Goal: Task Accomplishment & Management: Manage account settings

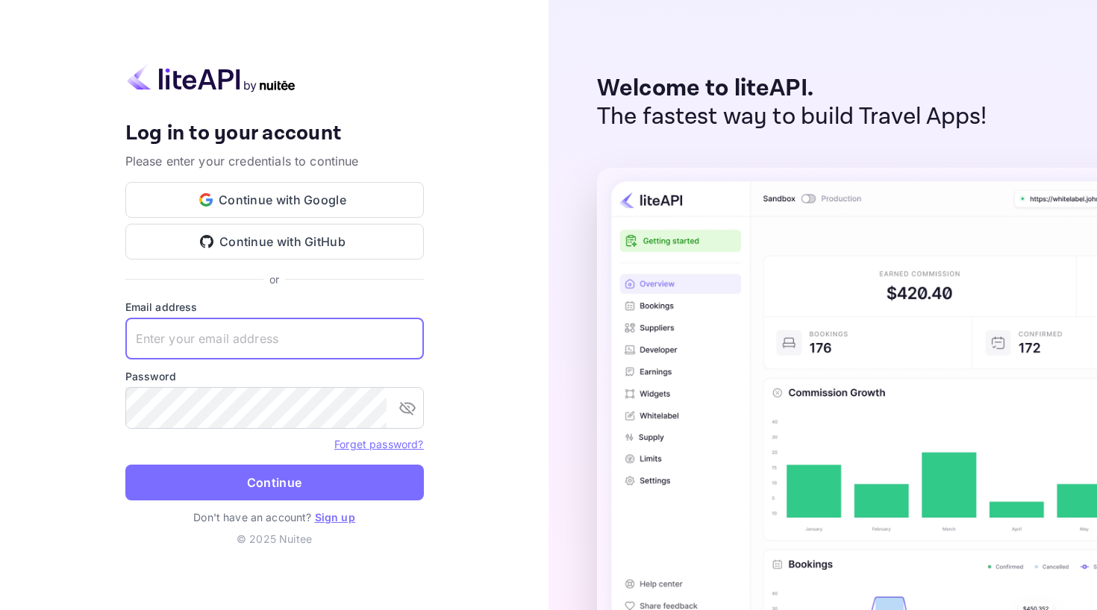
click at [302, 321] on input "text" at bounding box center [274, 339] width 298 height 42
paste input "[EMAIL_ADDRESS][DOMAIN_NAME]"
type input "[EMAIL_ADDRESS][DOMAIN_NAME]"
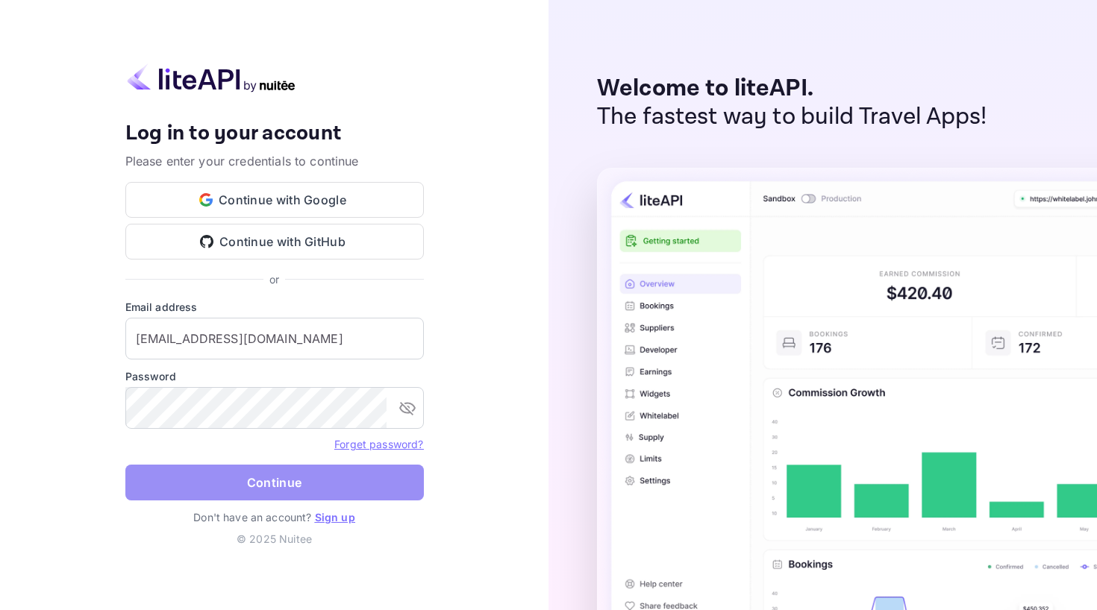
click at [303, 487] on button "Continue" at bounding box center [274, 483] width 298 height 36
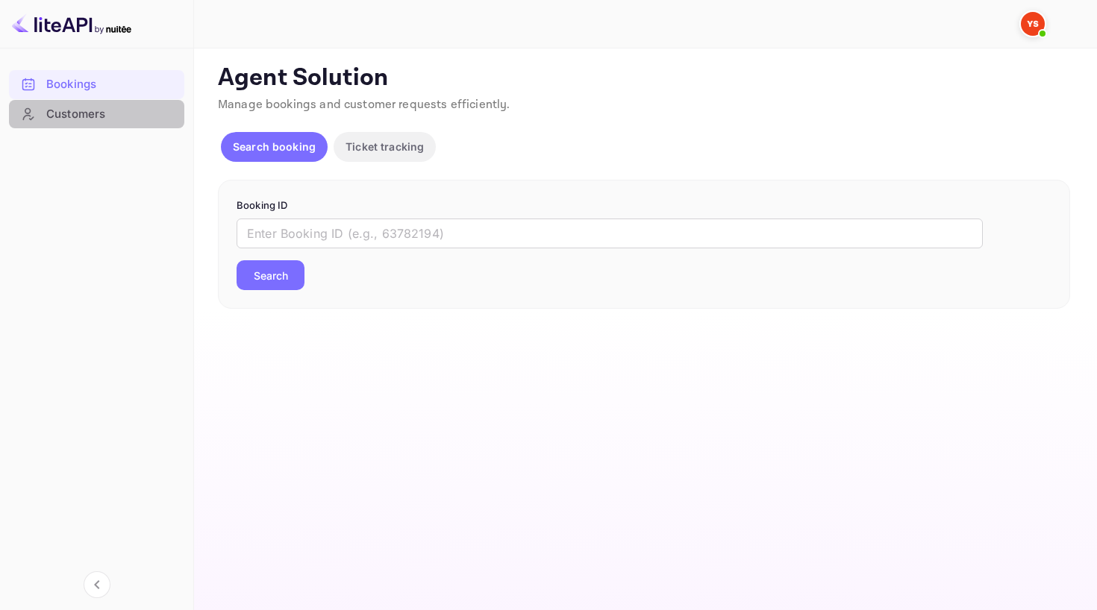
click at [90, 113] on div "Customers" at bounding box center [111, 114] width 131 height 17
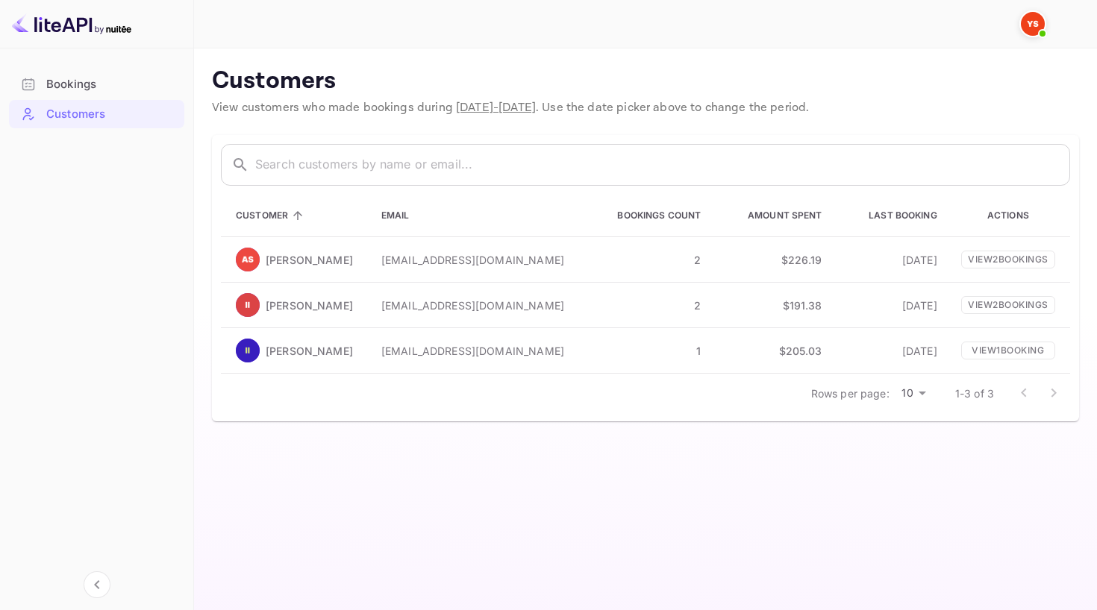
click at [104, 87] on div "Bookings" at bounding box center [111, 84] width 131 height 17
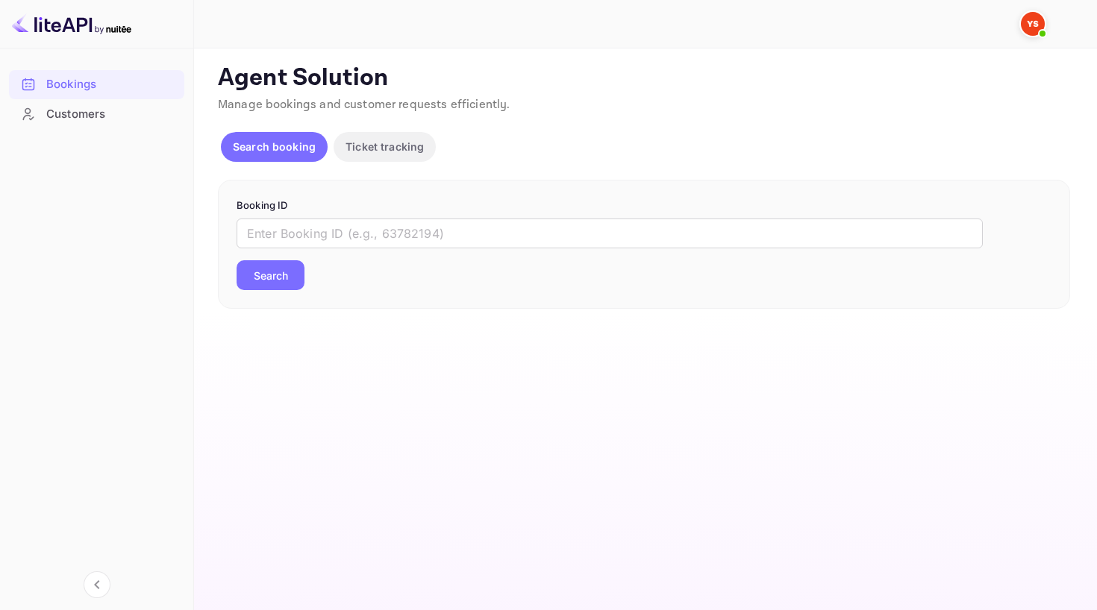
click at [1024, 27] on img at bounding box center [1033, 24] width 24 height 24
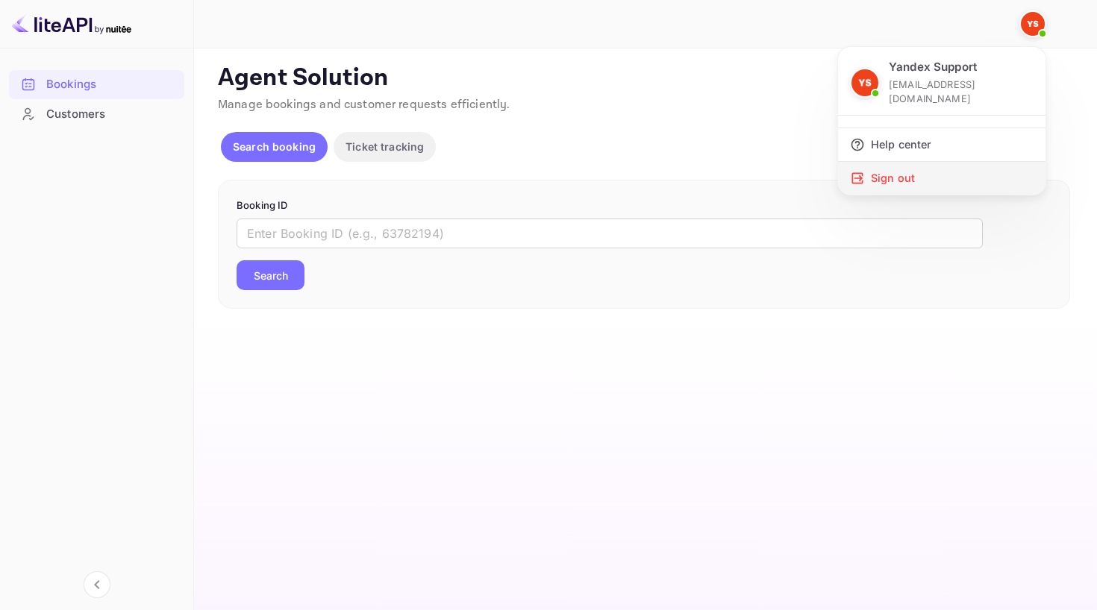
click at [903, 169] on div "Sign out" at bounding box center [941, 178] width 207 height 33
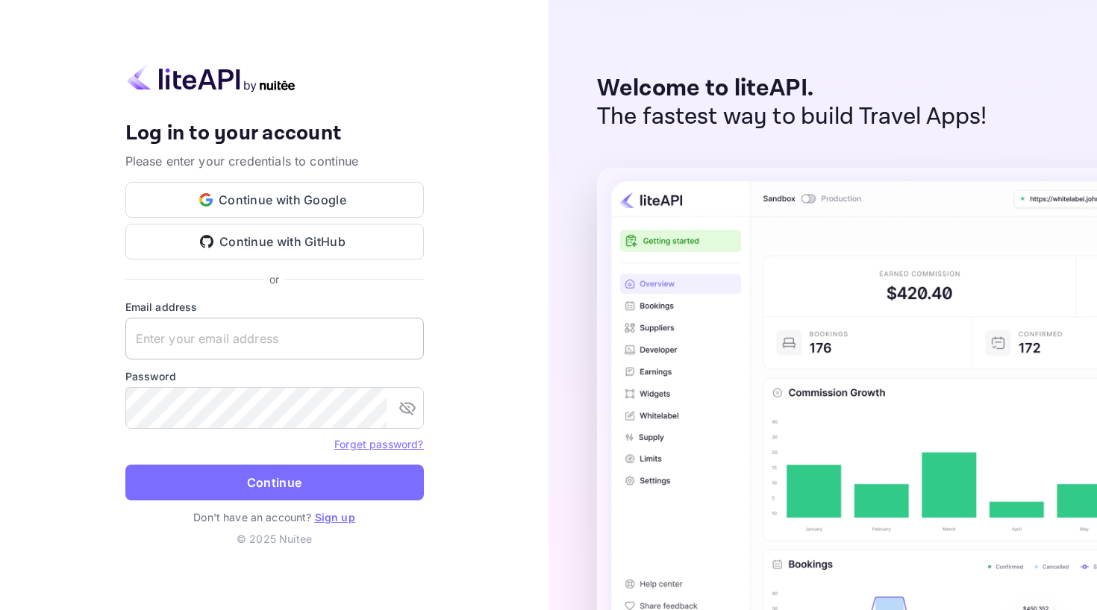
click at [189, 350] on input "text" at bounding box center [274, 339] width 298 height 42
paste input "[EMAIL_ADDRESS][DOMAIN_NAME]"
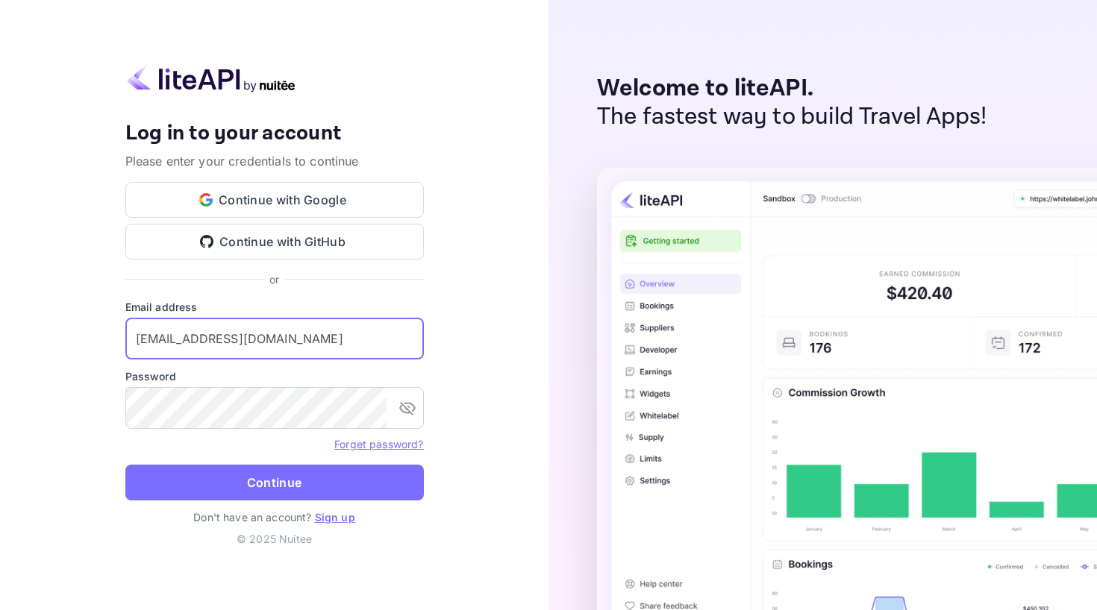
type input "[EMAIL_ADDRESS][DOMAIN_NAME]"
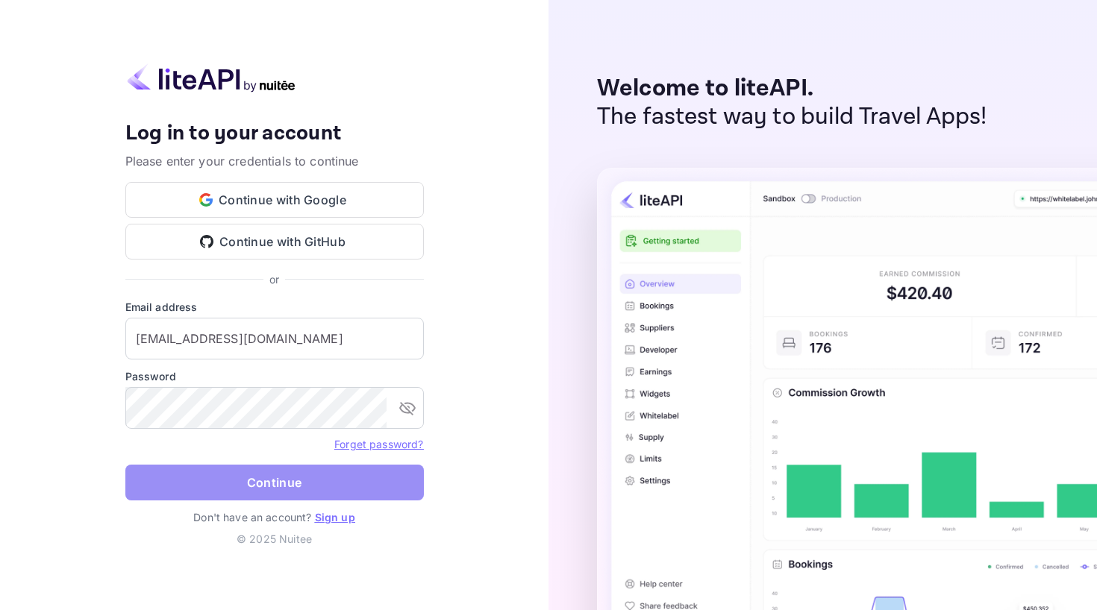
click at [263, 471] on button "Continue" at bounding box center [274, 483] width 298 height 36
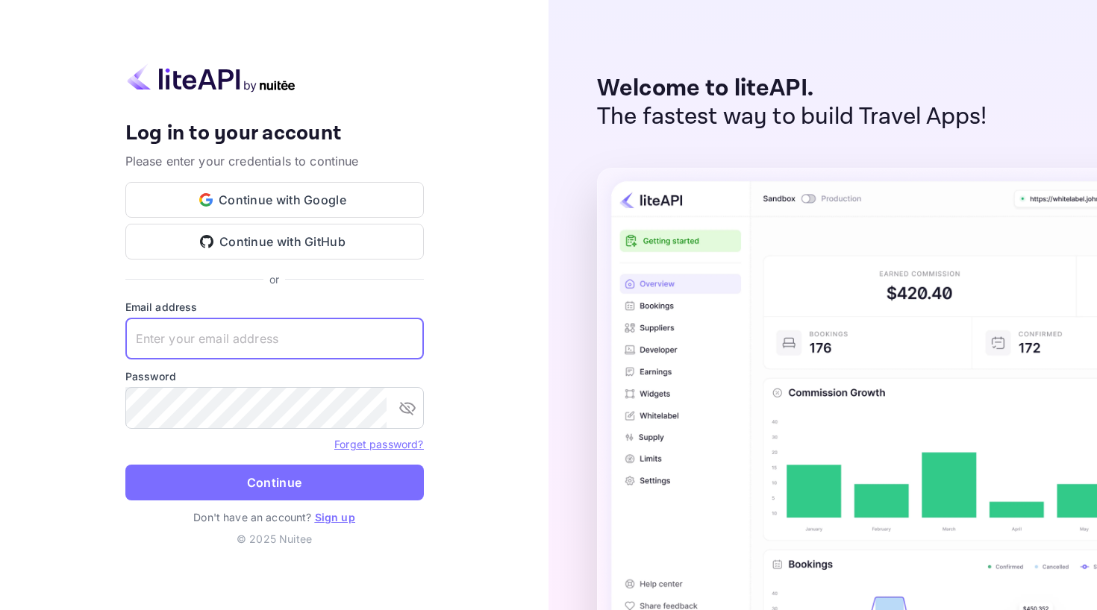
click at [254, 332] on input "text" at bounding box center [274, 339] width 298 height 42
paste input "b2b_travel@yandex-team.ru"
type input "b2b_travel@yandex-team.ru"
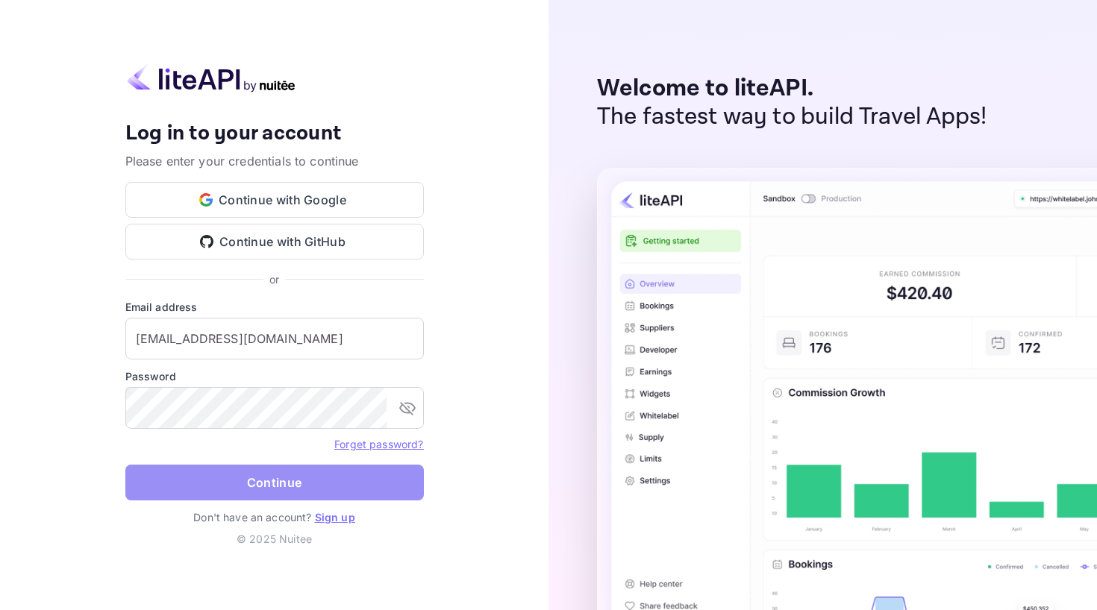
click at [274, 470] on button "Continue" at bounding box center [274, 483] width 298 height 36
